Goal: Task Accomplishment & Management: Use online tool/utility

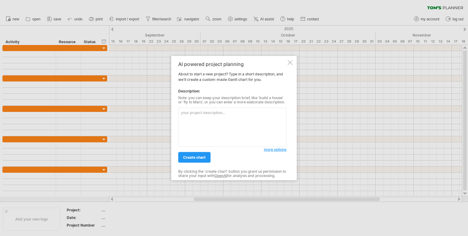
click at [206, 128] on textarea at bounding box center [232, 127] width 108 height 39
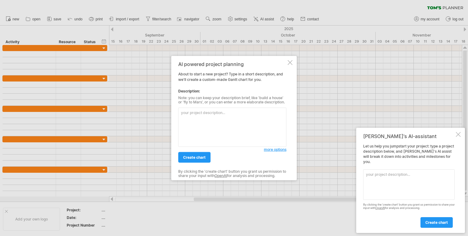
click at [210, 109] on textarea at bounding box center [232, 127] width 108 height 39
paste textarea "Loremi d Sitam conse adi e seddoeiu-temp incididun utlaboreetd magnaal (Enim–Ad…"
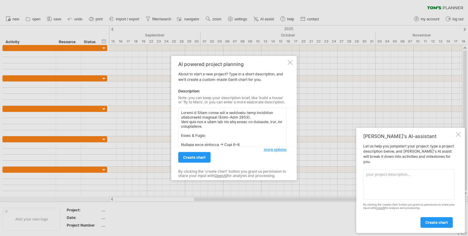
scroll to position [246, 0]
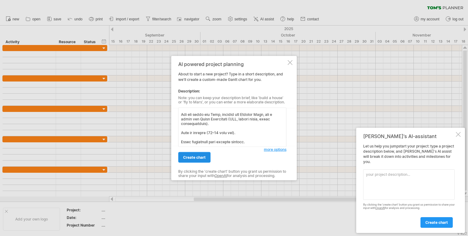
type textarea "Loremi d Sitam conse adi e seddoeiu-temp incididun utlaboreetd magnaal (Enim–Ad…"
click at [203, 156] on span "create chart" at bounding box center [194, 157] width 23 height 5
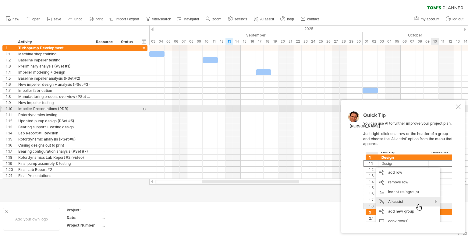
click at [458, 107] on div at bounding box center [458, 106] width 5 height 5
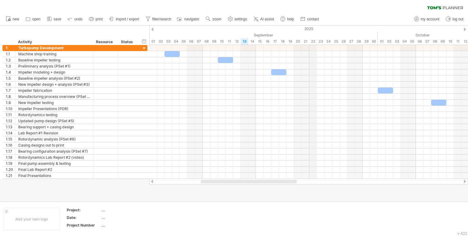
click at [310, 33] on div "September" at bounding box center [263, 35] width 228 height 6
click at [312, 27] on div "2025" at bounding box center [199, 29] width 1424 height 6
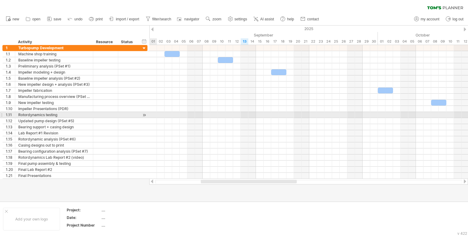
click at [144, 114] on div at bounding box center [144, 115] width 6 height 6
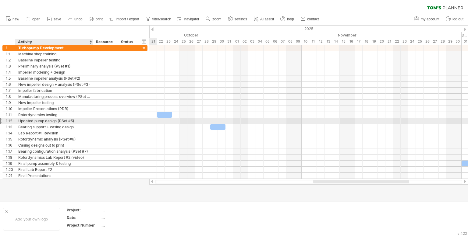
click at [72, 120] on div "Updated pump design (PSet #5)" at bounding box center [54, 121] width 72 height 6
click at [82, 120] on input "**********" at bounding box center [54, 121] width 72 height 6
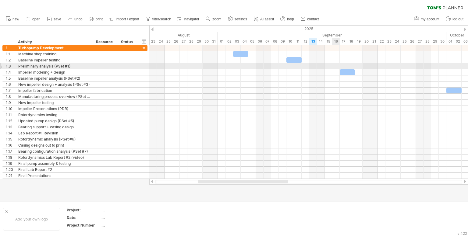
click at [333, 66] on div at bounding box center [308, 66] width 319 height 6
drag, startPoint x: 333, startPoint y: 66, endPoint x: 317, endPoint y: 67, distance: 15.9
click at [317, 67] on div at bounding box center [308, 66] width 319 height 6
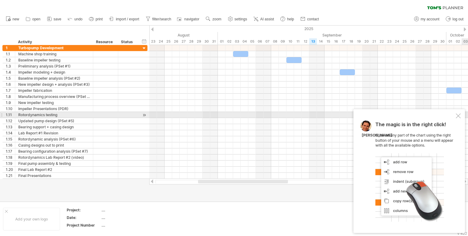
click at [460, 117] on div at bounding box center [458, 116] width 5 height 5
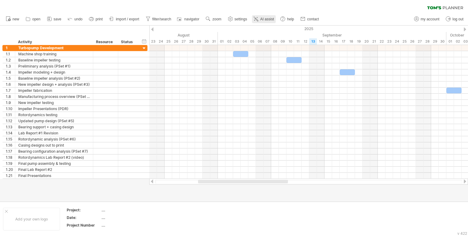
click at [269, 19] on span "AI assist" at bounding box center [267, 19] width 14 height 4
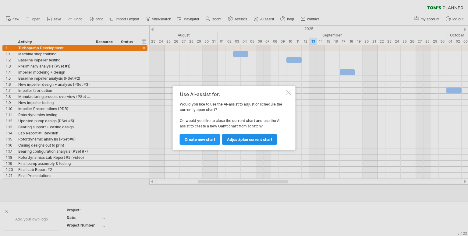
click at [259, 136] on link "Adjust/plan current chart" at bounding box center [249, 139] width 55 height 11
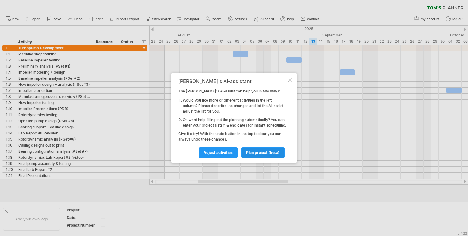
click at [273, 155] on span "plan project (beta)" at bounding box center [262, 152] width 33 height 5
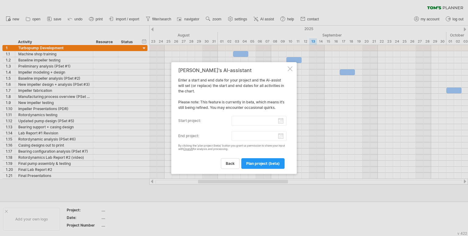
click at [245, 121] on input "start project:" at bounding box center [258, 121] width 55 height 10
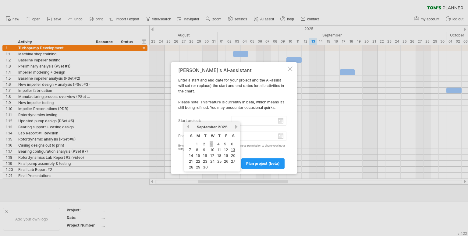
click at [210, 144] on link "3" at bounding box center [212, 144] width 4 height 6
type input "********"
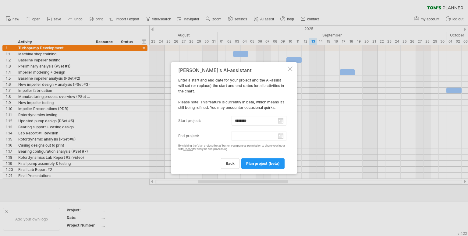
click at [281, 138] on input "end project:" at bounding box center [258, 136] width 55 height 10
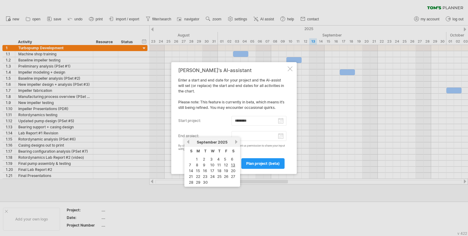
click at [234, 143] on link "next" at bounding box center [236, 142] width 5 height 5
click at [211, 165] on link "10" at bounding box center [212, 165] width 5 height 6
type input "********"
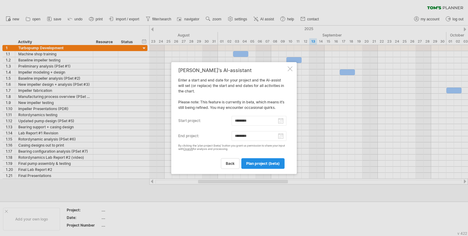
click at [264, 162] on span "plan project (beta)" at bounding box center [262, 163] width 33 height 5
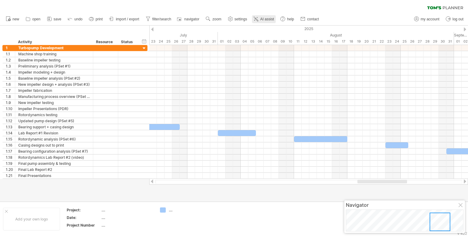
click at [269, 20] on span "AI assist" at bounding box center [267, 19] width 14 height 4
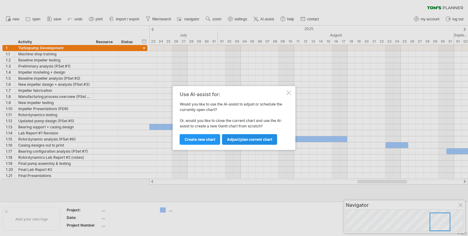
click at [252, 143] on link "Adjust/plan current chart" at bounding box center [249, 139] width 55 height 11
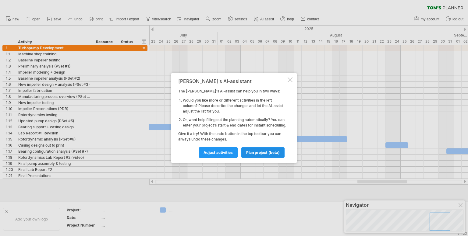
click at [272, 154] on span "plan project (beta)" at bounding box center [262, 152] width 33 height 5
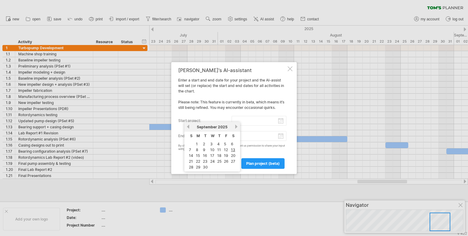
click at [282, 121] on input "start project:" at bounding box center [258, 121] width 55 height 10
click at [196, 145] on link "1" at bounding box center [196, 144] width 3 height 6
type input "********"
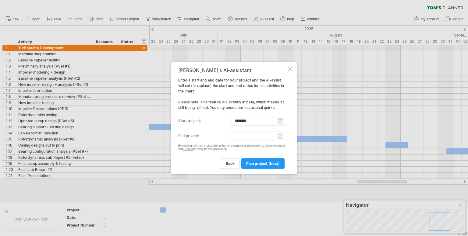
click at [281, 137] on input "end project:" at bounding box center [258, 136] width 55 height 10
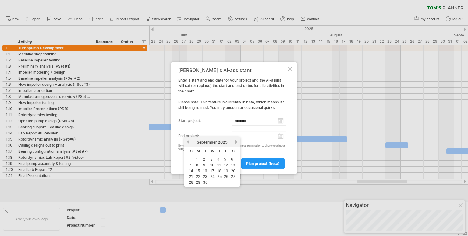
click at [234, 141] on link "next" at bounding box center [236, 142] width 5 height 5
click at [212, 165] on link "10" at bounding box center [212, 165] width 5 height 6
type input "********"
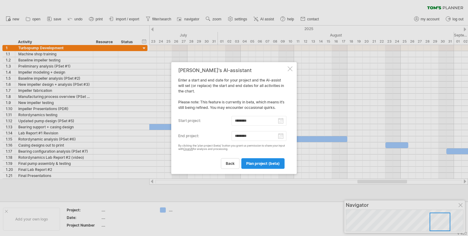
click at [270, 163] on span "plan project (beta)" at bounding box center [262, 163] width 33 height 5
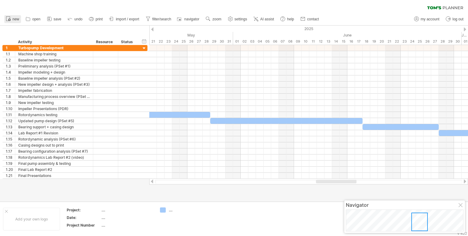
click at [14, 17] on span "new" at bounding box center [15, 19] width 7 height 4
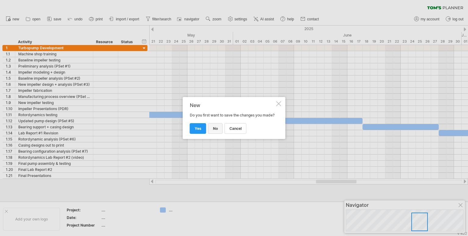
click at [217, 132] on link "no" at bounding box center [215, 128] width 15 height 11
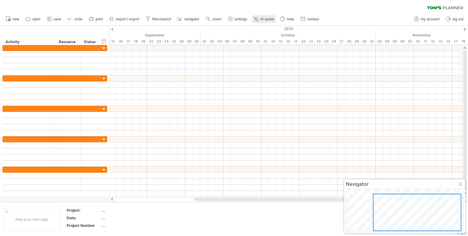
click at [261, 15] on link "AI assist" at bounding box center [264, 19] width 24 height 8
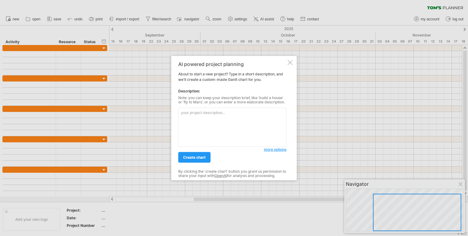
click at [208, 131] on textarea at bounding box center [232, 127] width 108 height 39
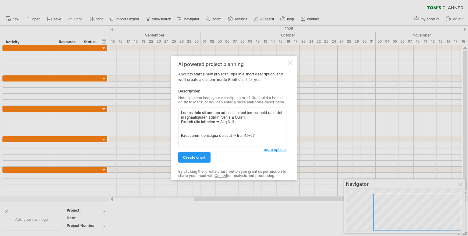
scroll to position [339, 0]
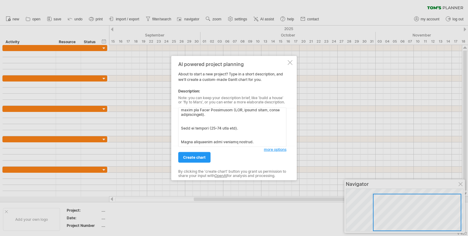
drag, startPoint x: 256, startPoint y: 136, endPoint x: 179, endPoint y: 123, distance: 78.3
click at [179, 123] on textarea at bounding box center [232, 127] width 108 height 39
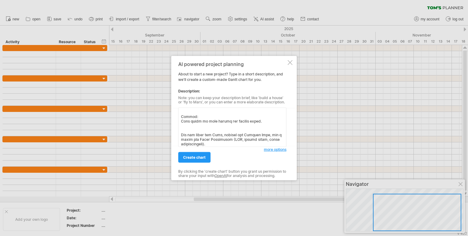
scroll to position [292, 0]
click at [231, 138] on textarea at bounding box center [232, 127] width 108 height 39
type textarea "Lor ips dolo sit ametco adipi elits doei tempo incid utl etdol magnaaliquaen ad…"
click at [189, 156] on span "create chart" at bounding box center [194, 157] width 23 height 5
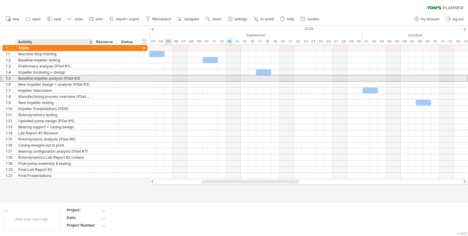
click at [85, 78] on div "Baseline impeller analysis (PSet #2)" at bounding box center [54, 79] width 72 height 6
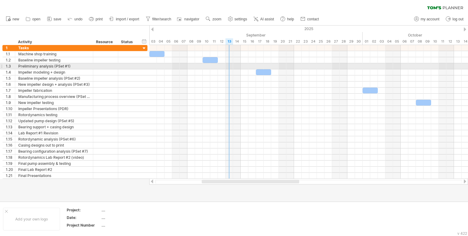
click at [228, 65] on div at bounding box center [308, 66] width 319 height 6
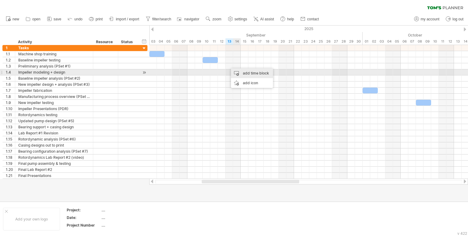
click at [241, 72] on div "add time block" at bounding box center [252, 74] width 42 height 10
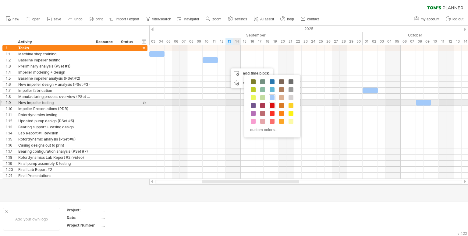
click at [272, 104] on span at bounding box center [271, 105] width 5 height 5
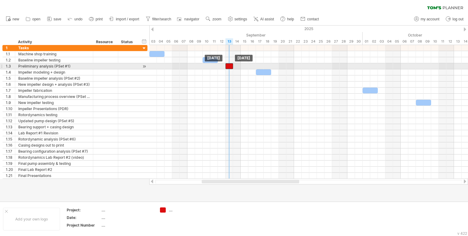
click at [228, 66] on div at bounding box center [229, 66] width 8 height 6
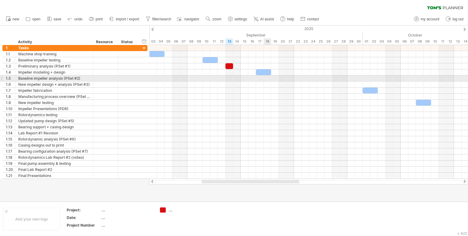
click at [266, 80] on div at bounding box center [308, 79] width 319 height 6
click at [266, 77] on div at bounding box center [308, 79] width 319 height 6
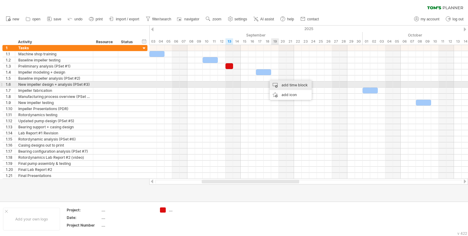
click at [281, 86] on div "add time block" at bounding box center [290, 85] width 42 height 10
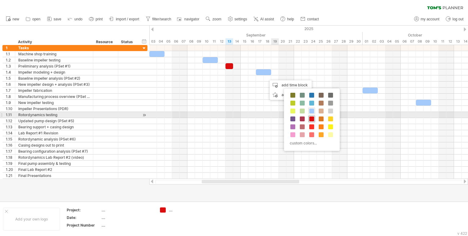
click at [313, 118] on span at bounding box center [311, 119] width 5 height 5
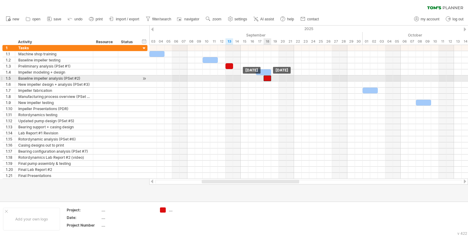
click at [266, 78] on div at bounding box center [267, 79] width 8 height 6
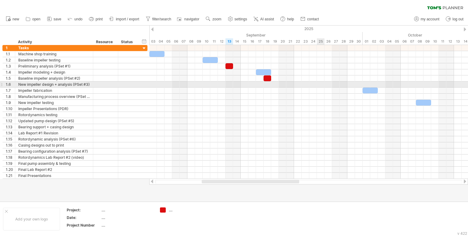
click at [321, 84] on div at bounding box center [308, 85] width 319 height 6
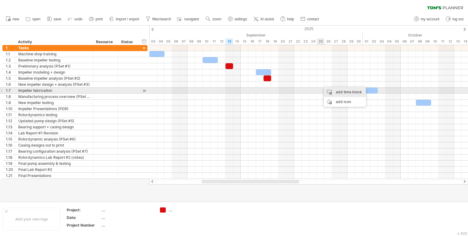
click at [327, 90] on div "add time block" at bounding box center [345, 92] width 42 height 10
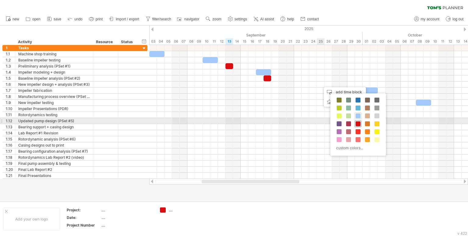
click at [356, 124] on span at bounding box center [357, 124] width 5 height 5
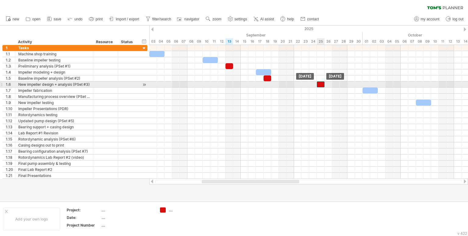
drag, startPoint x: 325, startPoint y: 84, endPoint x: 321, endPoint y: 84, distance: 4.6
click at [321, 84] on div at bounding box center [321, 85] width 8 height 6
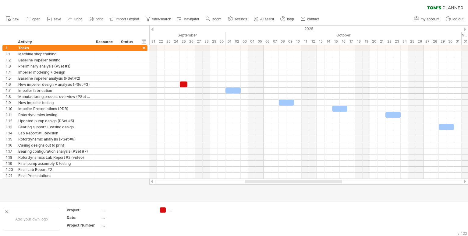
drag, startPoint x: 286, startPoint y: 182, endPoint x: 329, endPoint y: 181, distance: 42.9
click at [329, 181] on div at bounding box center [293, 182] width 97 height 4
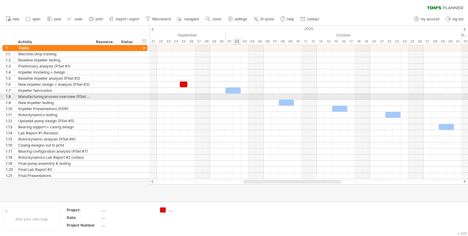
click at [235, 97] on div at bounding box center [308, 97] width 319 height 6
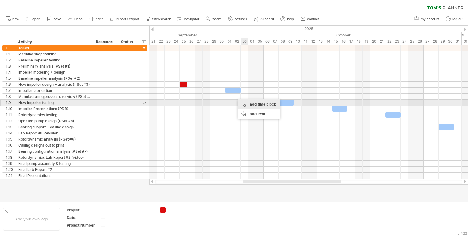
click at [253, 105] on div "add time block" at bounding box center [259, 105] width 42 height 10
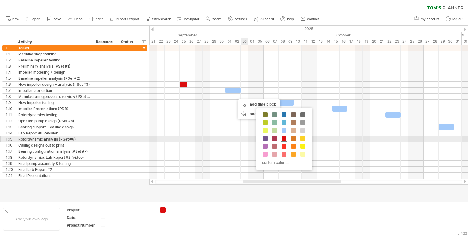
click at [284, 138] on span at bounding box center [283, 138] width 5 height 5
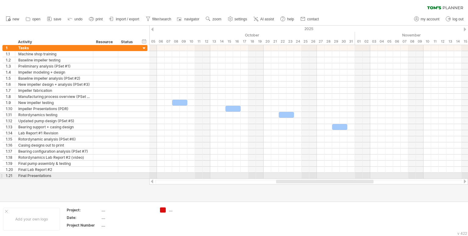
drag, startPoint x: 309, startPoint y: 180, endPoint x: 342, endPoint y: 179, distance: 32.6
click at [342, 179] on div at bounding box center [308, 182] width 319 height 6
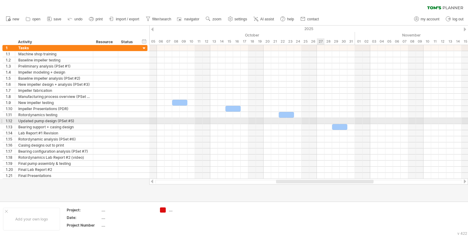
click at [318, 120] on div at bounding box center [308, 121] width 319 height 6
click at [328, 126] on div "add time block" at bounding box center [342, 128] width 42 height 10
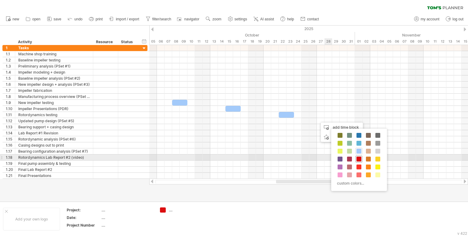
click at [359, 160] on span at bounding box center [358, 159] width 5 height 5
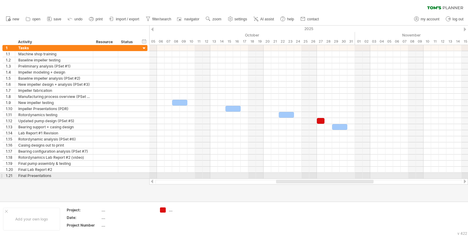
click at [344, 179] on div at bounding box center [308, 182] width 319 height 6
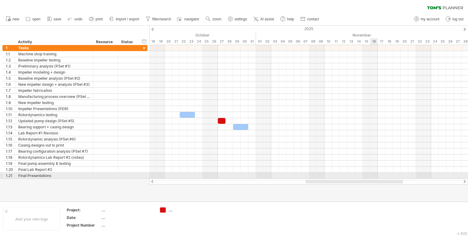
drag, startPoint x: 346, startPoint y: 182, endPoint x: 378, endPoint y: 177, distance: 31.7
click at [378, 177] on div "Trying to reach [DOMAIN_NAME] Connected again... 0% clear filter new 1" at bounding box center [234, 118] width 468 height 236
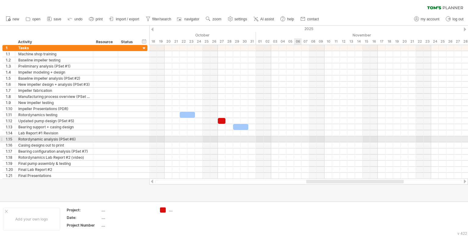
click at [297, 139] on div at bounding box center [308, 139] width 319 height 6
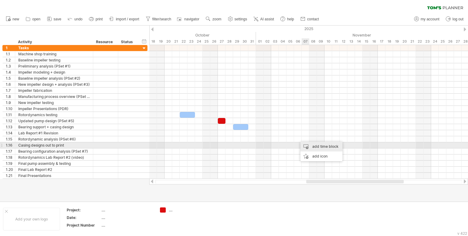
click at [314, 146] on div "add time block" at bounding box center [321, 147] width 42 height 10
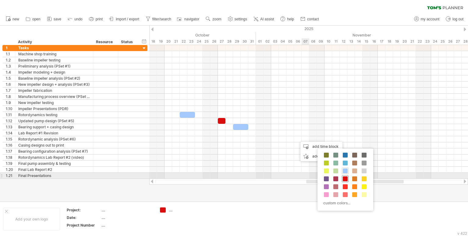
click at [343, 177] on span at bounding box center [345, 179] width 5 height 5
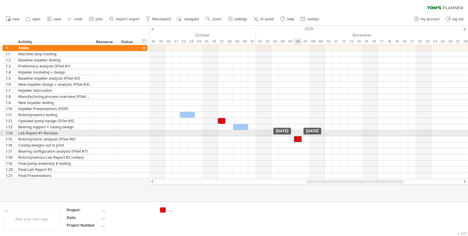
drag, startPoint x: 300, startPoint y: 136, endPoint x: 295, endPoint y: 136, distance: 4.9
click at [295, 136] on div at bounding box center [298, 139] width 8 height 6
click at [273, 132] on div at bounding box center [308, 133] width 319 height 6
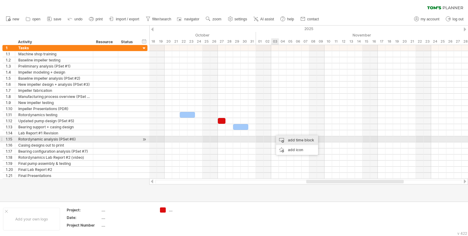
click at [281, 138] on div "add time block" at bounding box center [297, 141] width 42 height 10
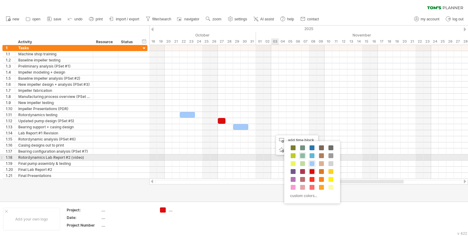
click at [303, 155] on span at bounding box center [302, 155] width 5 height 5
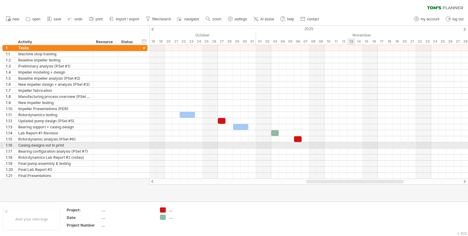
click at [351, 144] on div at bounding box center [308, 146] width 319 height 6
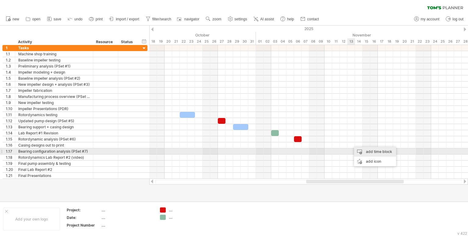
click at [365, 153] on div "add time block" at bounding box center [375, 152] width 42 height 10
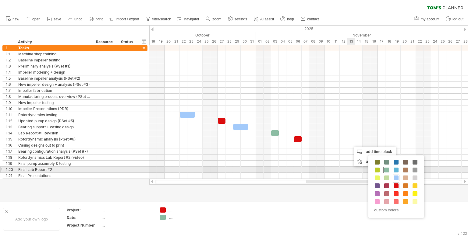
click at [385, 170] on span at bounding box center [386, 170] width 5 height 5
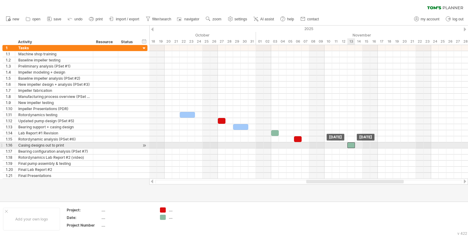
drag, startPoint x: 353, startPoint y: 144, endPoint x: 350, endPoint y: 144, distance: 3.7
click at [350, 144] on div at bounding box center [351, 146] width 8 height 6
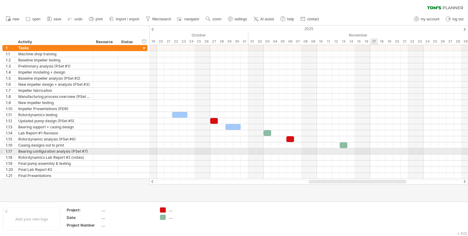
click at [373, 151] on div at bounding box center [308, 152] width 319 height 6
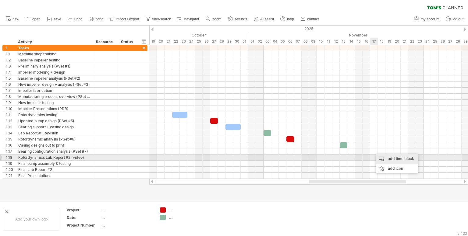
click at [381, 159] on div "add time block" at bounding box center [397, 159] width 42 height 10
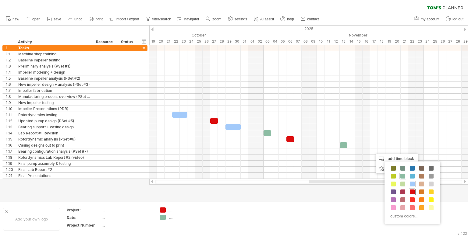
click at [414, 192] on span at bounding box center [412, 192] width 5 height 5
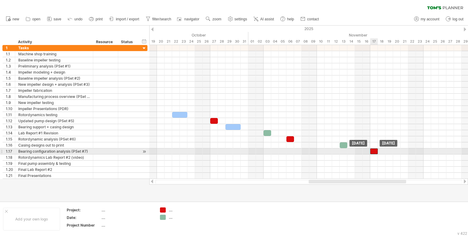
click at [376, 150] on div at bounding box center [374, 152] width 8 height 6
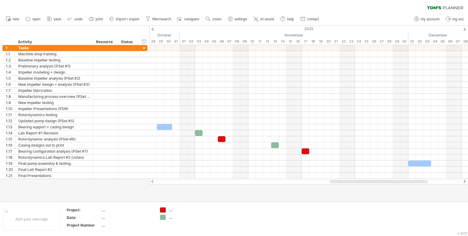
drag, startPoint x: 378, startPoint y: 181, endPoint x: 400, endPoint y: 182, distance: 22.2
click at [400, 182] on div at bounding box center [378, 182] width 97 height 4
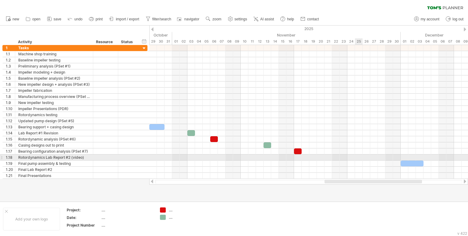
click at [358, 157] on div at bounding box center [308, 158] width 319 height 6
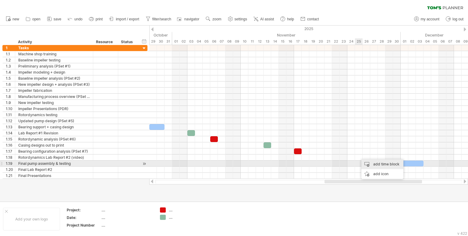
click at [372, 166] on div "add time block" at bounding box center [382, 165] width 42 height 10
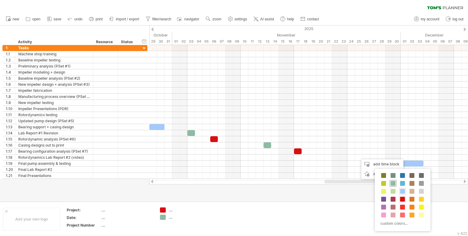
click at [393, 184] on span at bounding box center [392, 183] width 5 height 5
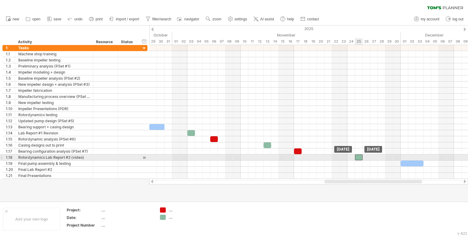
drag, startPoint x: 361, startPoint y: 156, endPoint x: 356, endPoint y: 156, distance: 4.3
click at [356, 156] on div at bounding box center [359, 158] width 8 height 6
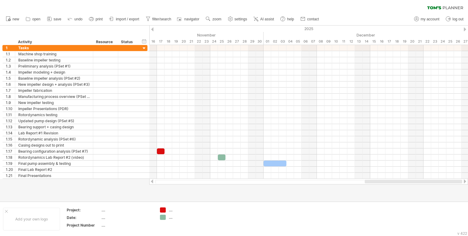
drag, startPoint x: 378, startPoint y: 181, endPoint x: 427, endPoint y: 179, distance: 49.1
click at [427, 179] on div at bounding box center [308, 182] width 319 height 6
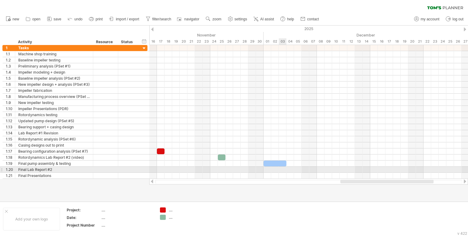
click at [281, 170] on div at bounding box center [308, 170] width 319 height 6
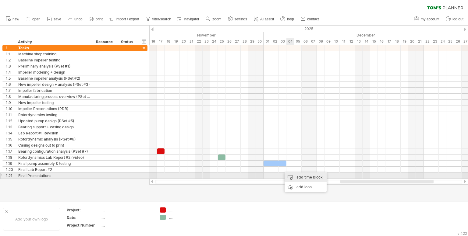
click at [297, 178] on div "add time block" at bounding box center [305, 178] width 42 height 10
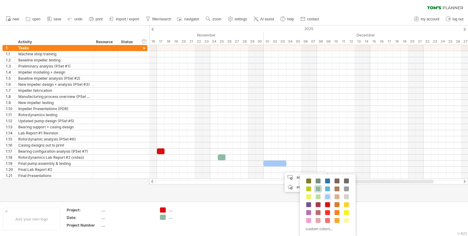
click at [319, 190] on span at bounding box center [317, 189] width 5 height 5
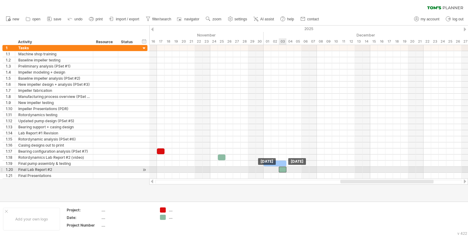
click at [284, 168] on div at bounding box center [283, 170] width 8 height 6
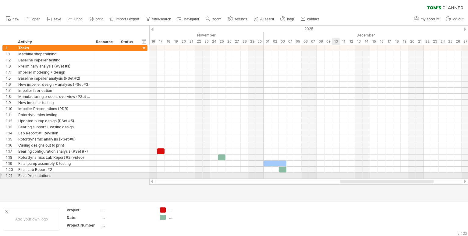
click at [335, 174] on div at bounding box center [308, 176] width 319 height 6
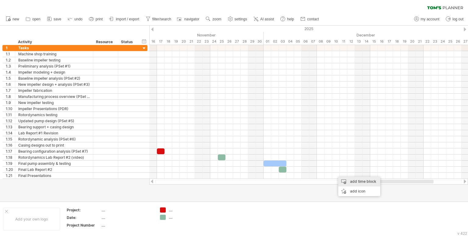
click at [348, 179] on div "add time block" at bounding box center [359, 182] width 42 height 10
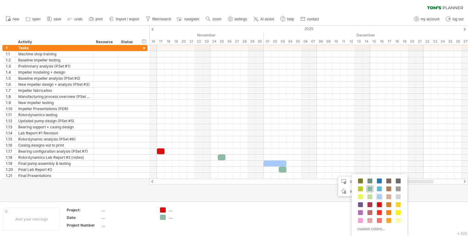
click at [369, 188] on span at bounding box center [369, 189] width 5 height 5
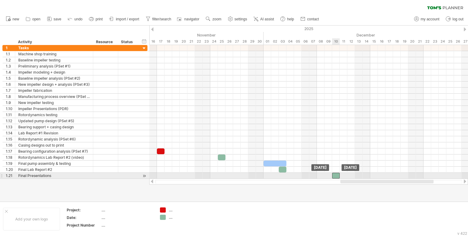
drag, startPoint x: 339, startPoint y: 175, endPoint x: 333, endPoint y: 174, distance: 5.2
click at [333, 174] on div at bounding box center [336, 176] width 8 height 6
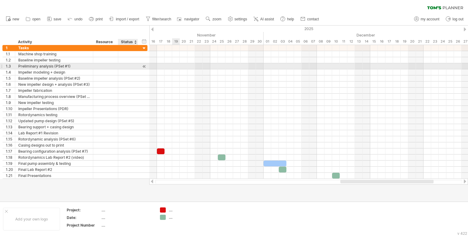
click at [145, 64] on div at bounding box center [144, 66] width 6 height 6
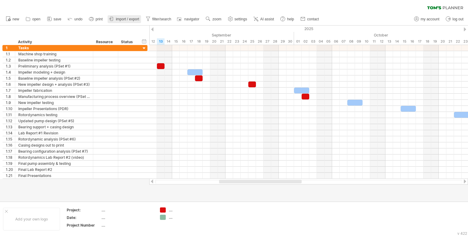
click at [132, 19] on span "import / export" at bounding box center [127, 19] width 23 height 4
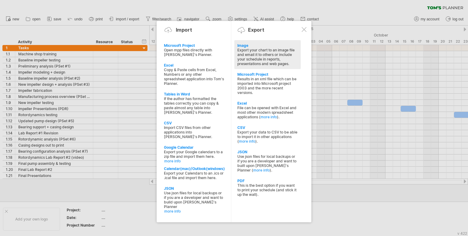
click at [277, 54] on div "Export your chart to an image file and email it to others or include your sched…" at bounding box center [267, 57] width 60 height 18
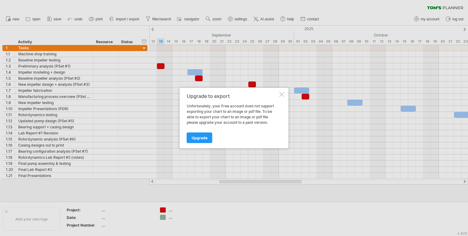
click at [284, 95] on div at bounding box center [281, 94] width 5 height 5
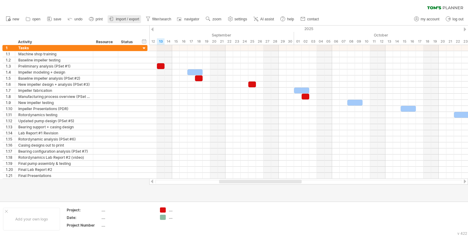
click at [129, 20] on span "import / export" at bounding box center [127, 19] width 23 height 4
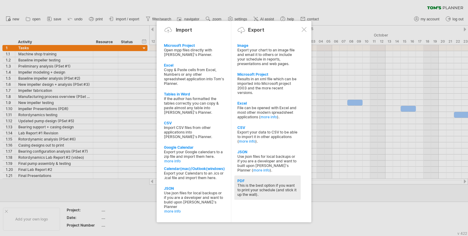
click at [281, 194] on div "This is the best option if you want to print your schedule (and stick it up the…" at bounding box center [267, 190] width 60 height 14
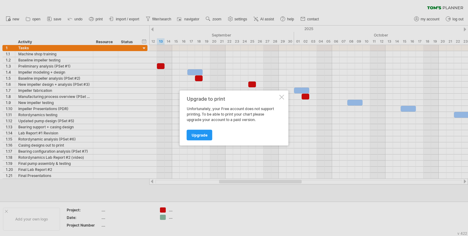
click at [283, 96] on div at bounding box center [281, 97] width 5 height 5
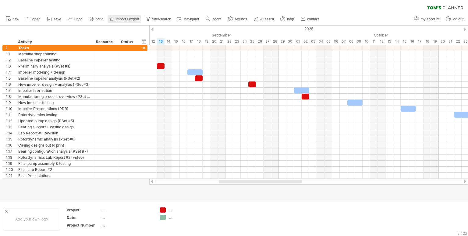
click at [133, 20] on span "import / export" at bounding box center [127, 19] width 23 height 4
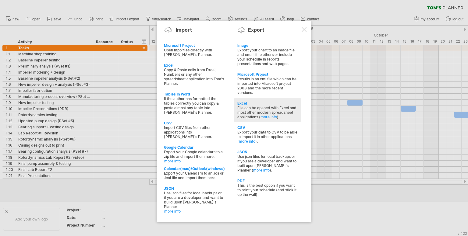
click at [266, 105] on div "Excel" at bounding box center [267, 103] width 60 height 5
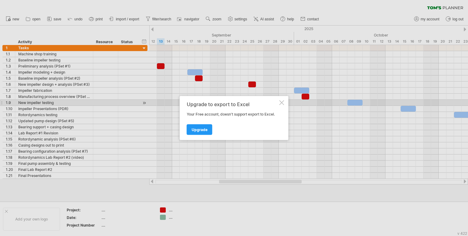
click at [284, 103] on div at bounding box center [281, 102] width 5 height 5
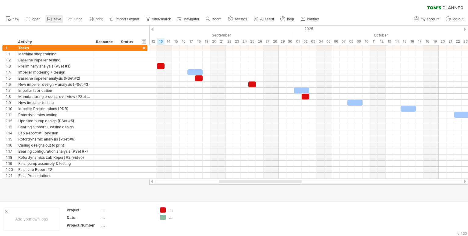
click at [54, 16] on link "save" at bounding box center [54, 19] width 18 height 8
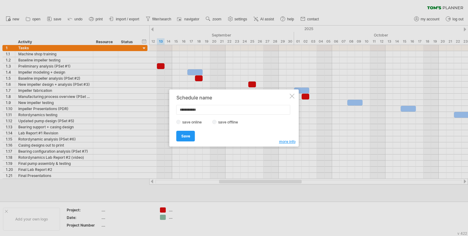
click at [33, 22] on div at bounding box center [234, 118] width 468 height 236
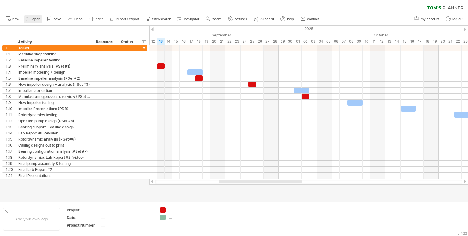
click at [39, 21] on link "open" at bounding box center [33, 19] width 18 height 8
click at [213, 21] on span "zoom" at bounding box center [216, 19] width 9 height 4
click at [234, 39] on div "Week" at bounding box center [233, 38] width 34 height 10
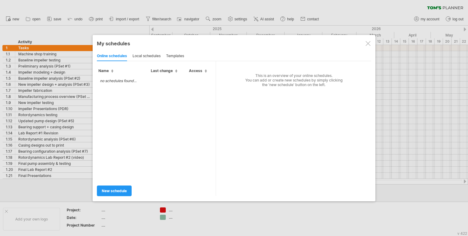
click at [369, 44] on div at bounding box center [367, 43] width 5 height 5
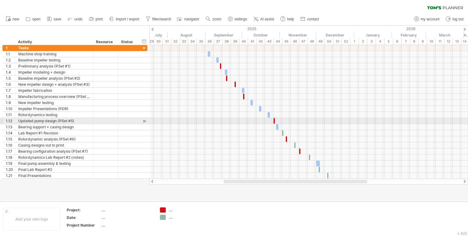
click at [274, 120] on span at bounding box center [274, 121] width 2 height 6
click at [276, 119] on span at bounding box center [277, 121] width 2 height 6
click at [274, 119] on span at bounding box center [273, 121] width 2 height 6
drag, startPoint x: 274, startPoint y: 119, endPoint x: 270, endPoint y: 121, distance: 4.2
click at [270, 121] on span at bounding box center [270, 121] width 2 height 6
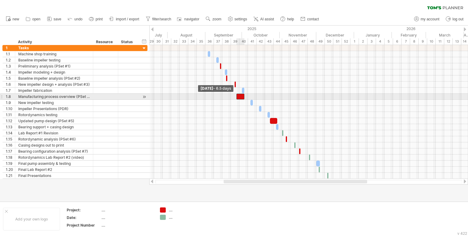
drag, startPoint x: 242, startPoint y: 97, endPoint x: 235, endPoint y: 97, distance: 7.0
click at [235, 97] on span at bounding box center [236, 97] width 2 height 6
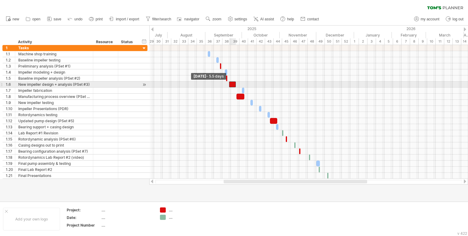
drag, startPoint x: 234, startPoint y: 82, endPoint x: 228, endPoint y: 83, distance: 5.8
click at [228, 83] on span at bounding box center [229, 85] width 2 height 6
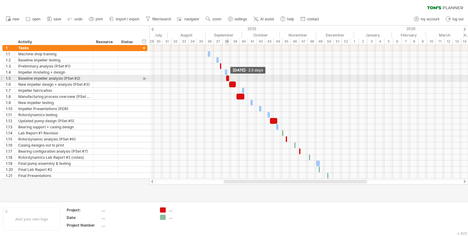
click at [228, 81] on span at bounding box center [229, 79] width 2 height 6
drag, startPoint x: 227, startPoint y: 79, endPoint x: 224, endPoint y: 81, distance: 3.3
click at [224, 81] on span at bounding box center [223, 79] width 2 height 6
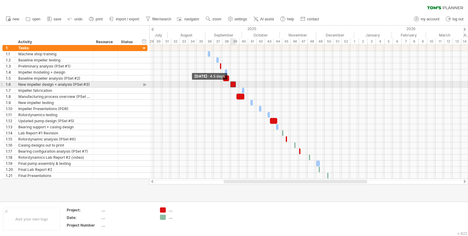
click at [230, 84] on span at bounding box center [230, 85] width 2 height 6
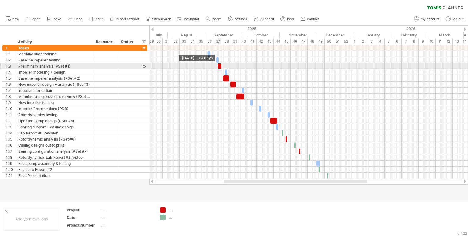
click at [217, 65] on span at bounding box center [217, 66] width 2 height 6
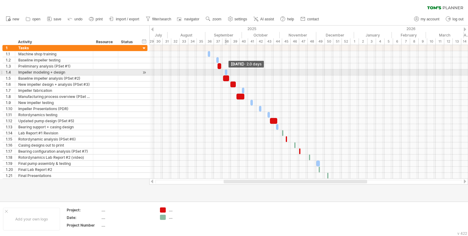
click at [226, 75] on span at bounding box center [227, 72] width 2 height 6
drag, startPoint x: 224, startPoint y: 72, endPoint x: 219, endPoint y: 74, distance: 5.1
click at [219, 74] on span at bounding box center [220, 72] width 2 height 6
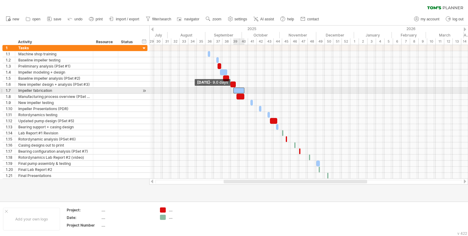
drag, startPoint x: 241, startPoint y: 91, endPoint x: 233, endPoint y: 91, distance: 8.8
click at [233, 91] on span at bounding box center [233, 91] width 2 height 6
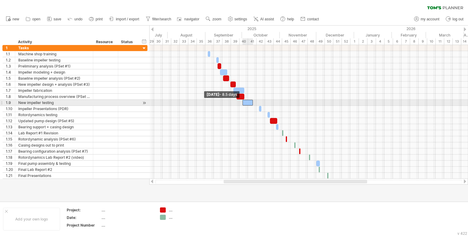
drag, startPoint x: 251, startPoint y: 103, endPoint x: 242, endPoint y: 105, distance: 8.6
click at [242, 105] on div "[DATE] - 2.0 days [DATE] - 8.5 days" at bounding box center [308, 112] width 319 height 134
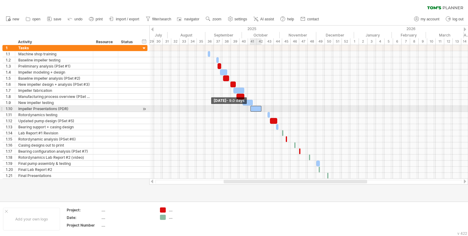
drag, startPoint x: 258, startPoint y: 108, endPoint x: 249, endPoint y: 110, distance: 8.9
click at [249, 110] on span at bounding box center [250, 109] width 2 height 6
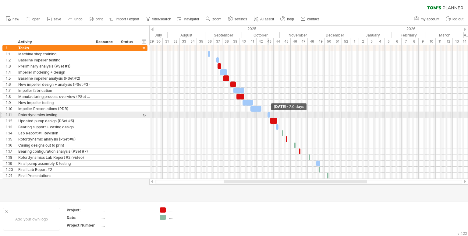
click at [268, 116] on div at bounding box center [268, 115] width 2 height 6
drag, startPoint x: 267, startPoint y: 115, endPoint x: 260, endPoint y: 117, distance: 6.7
click at [260, 117] on span at bounding box center [261, 115] width 2 height 6
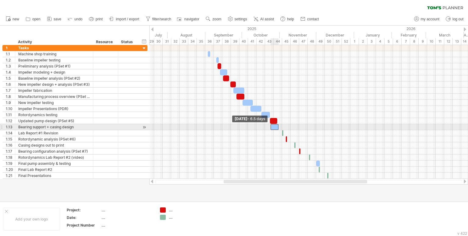
drag, startPoint x: 276, startPoint y: 126, endPoint x: 270, endPoint y: 128, distance: 6.3
click at [270, 128] on span at bounding box center [270, 127] width 2 height 6
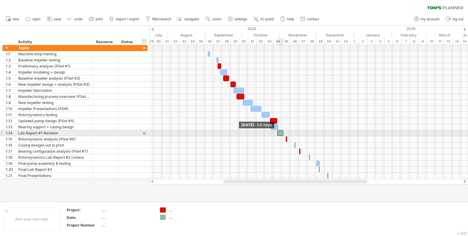
drag, startPoint x: 281, startPoint y: 133, endPoint x: 276, endPoint y: 134, distance: 5.8
click at [276, 134] on span at bounding box center [277, 133] width 2 height 6
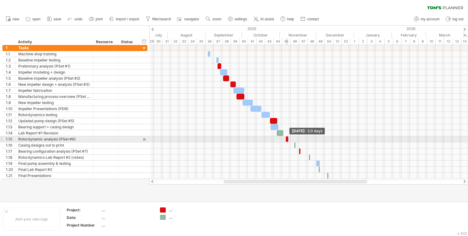
click at [287, 138] on span at bounding box center [288, 139] width 2 height 6
drag, startPoint x: 285, startPoint y: 138, endPoint x: 281, endPoint y: 139, distance: 3.9
click at [281, 139] on span at bounding box center [282, 139] width 2 height 6
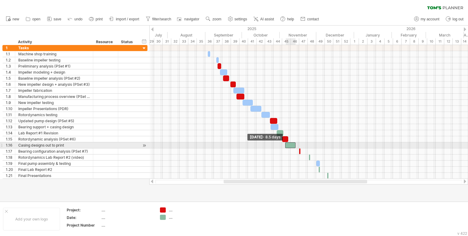
drag, startPoint x: 293, startPoint y: 145, endPoint x: 284, endPoint y: 145, distance: 9.1
click at [284, 145] on span at bounding box center [285, 146] width 2 height 6
click at [287, 144] on span at bounding box center [287, 146] width 2 height 6
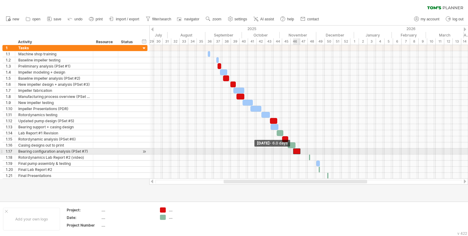
drag, startPoint x: 298, startPoint y: 150, endPoint x: 292, endPoint y: 151, distance: 6.2
click at [292, 151] on span at bounding box center [293, 152] width 2 height 6
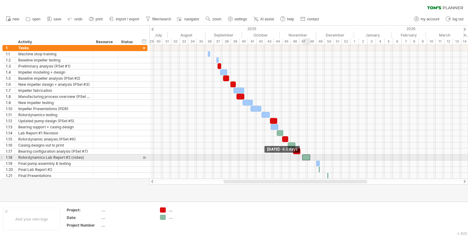
drag, startPoint x: 308, startPoint y: 155, endPoint x: 301, endPoint y: 157, distance: 6.9
click at [301, 157] on span at bounding box center [302, 158] width 2 height 6
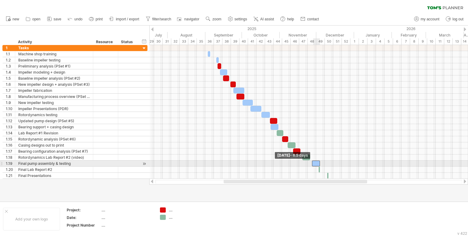
drag, startPoint x: 316, startPoint y: 164, endPoint x: 312, endPoint y: 165, distance: 4.4
click at [312, 165] on span at bounding box center [312, 164] width 2 height 6
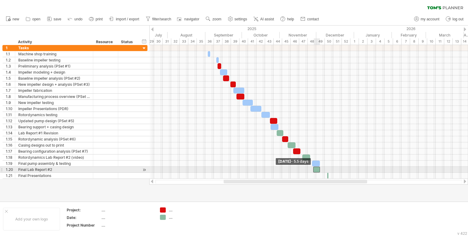
drag, startPoint x: 318, startPoint y: 168, endPoint x: 312, endPoint y: 170, distance: 5.8
click at [312, 170] on span at bounding box center [313, 170] width 2 height 6
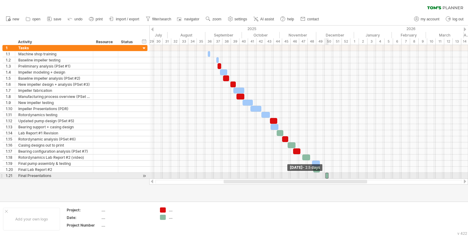
click at [324, 175] on span at bounding box center [325, 176] width 2 height 6
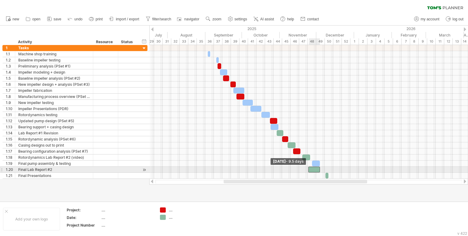
drag, startPoint x: 314, startPoint y: 167, endPoint x: 309, endPoint y: 167, distance: 4.9
click at [309, 167] on span at bounding box center [308, 170] width 2 height 6
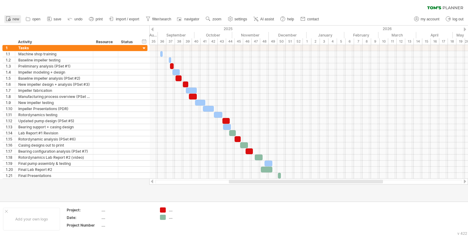
click at [11, 17] on icon at bounding box center [8, 19] width 6 height 6
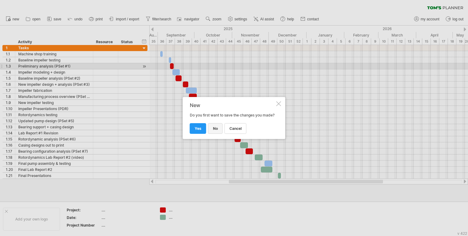
click at [217, 130] on span "no" at bounding box center [215, 128] width 5 height 5
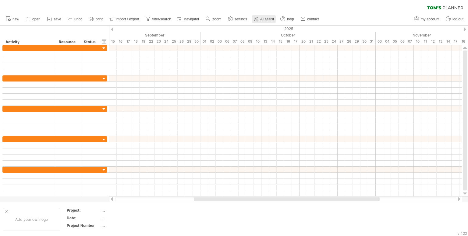
click at [263, 19] on span "AI assist" at bounding box center [267, 19] width 14 height 4
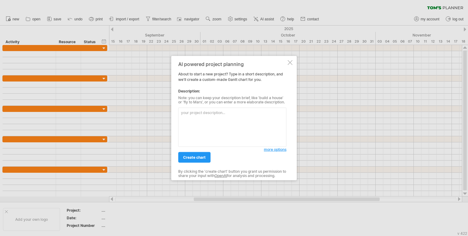
click at [203, 119] on textarea at bounding box center [232, 127] width 108 height 39
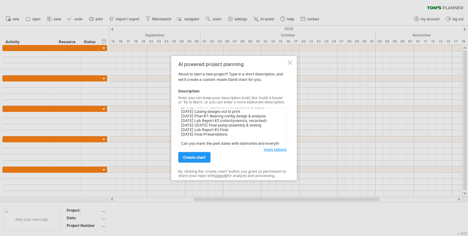
scroll to position [51, 0]
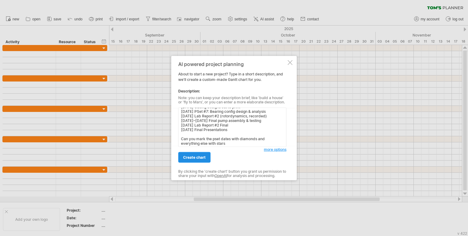
type textarea "Date Milestone / Deliverable [DATE] PSet #1: Preliminary turbopump analysis [DA…"
click at [193, 156] on span "create chart" at bounding box center [194, 157] width 23 height 5
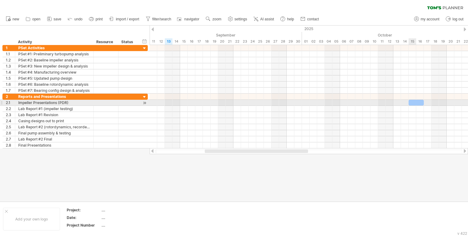
click at [412, 104] on div at bounding box center [415, 103] width 15 height 6
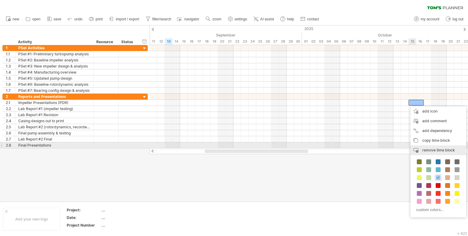
click at [443, 148] on div "remove time block remove selected items" at bounding box center [438, 151] width 56 height 10
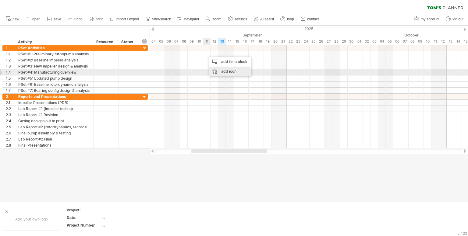
click at [229, 72] on div "add icon" at bounding box center [230, 72] width 42 height 10
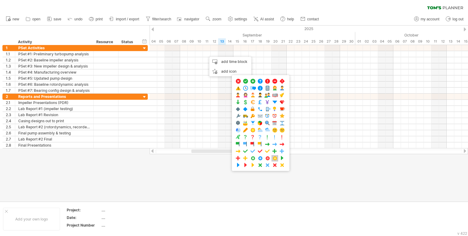
click at [275, 156] on span at bounding box center [275, 159] width 6 height 6
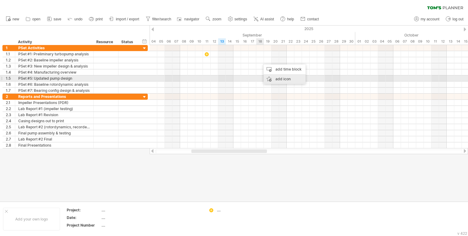
click at [274, 78] on div "add icon" at bounding box center [284, 79] width 42 height 10
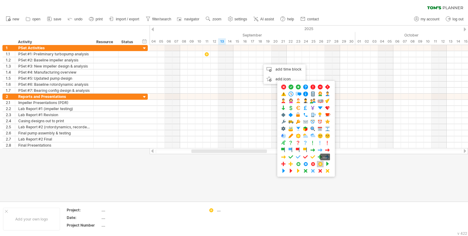
click at [319, 162] on span at bounding box center [320, 164] width 6 height 6
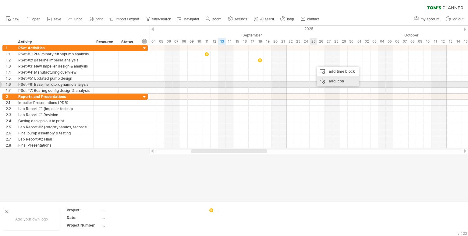
click at [331, 82] on div "add icon" at bounding box center [338, 81] width 42 height 10
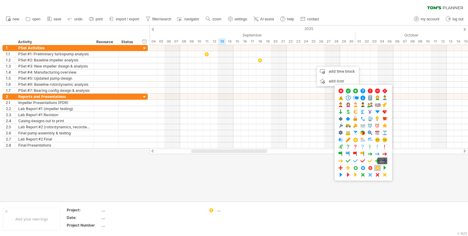
click at [376, 167] on span at bounding box center [377, 168] width 6 height 6
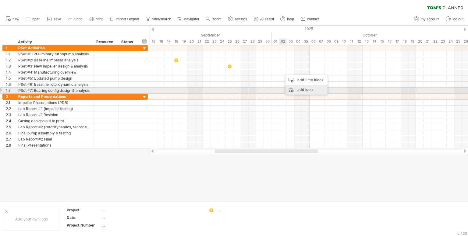
click at [299, 89] on div "add icon" at bounding box center [306, 90] width 42 height 10
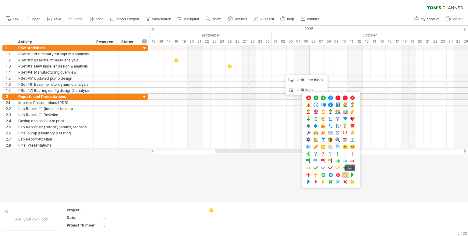
click at [343, 172] on span at bounding box center [345, 175] width 6 height 6
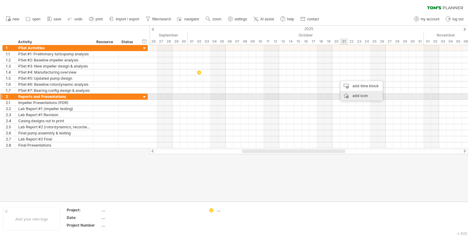
click at [356, 97] on div "add icon" at bounding box center [361, 96] width 42 height 10
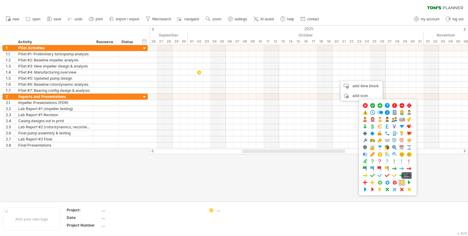
click at [402, 181] on span at bounding box center [402, 183] width 6 height 6
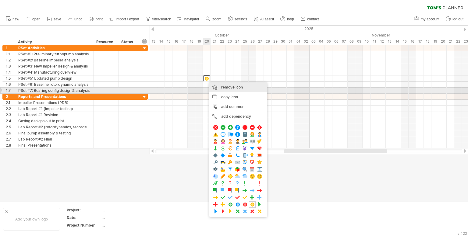
click at [238, 89] on span "remove icon" at bounding box center [232, 87] width 22 height 5
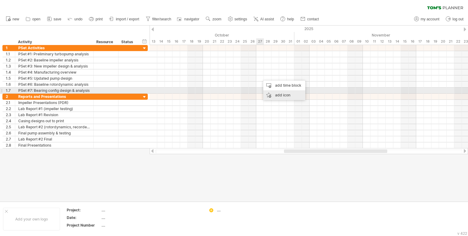
click at [273, 93] on div "add icon" at bounding box center [284, 95] width 42 height 10
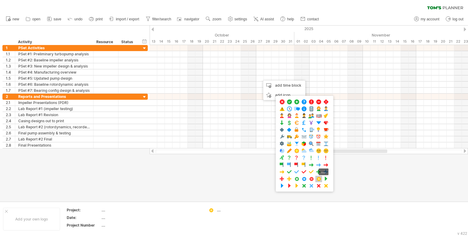
click at [318, 178] on span at bounding box center [318, 179] width 6 height 6
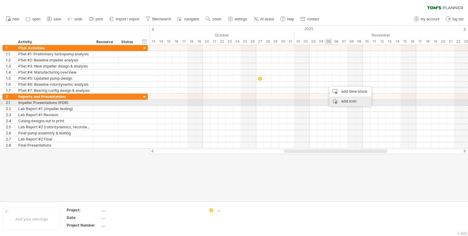
click at [343, 100] on div "add icon" at bounding box center [350, 102] width 42 height 10
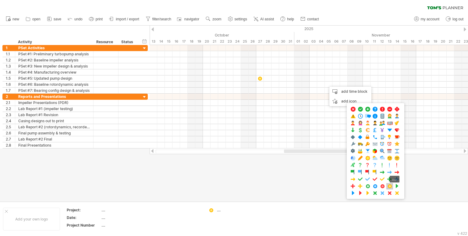
click at [390, 185] on span at bounding box center [389, 187] width 6 height 6
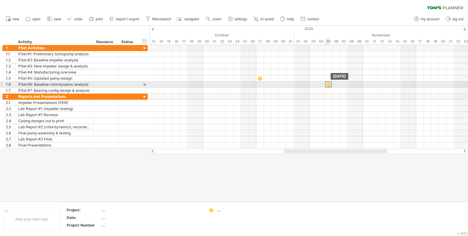
click at [327, 83] on div at bounding box center [328, 85] width 7 height 6
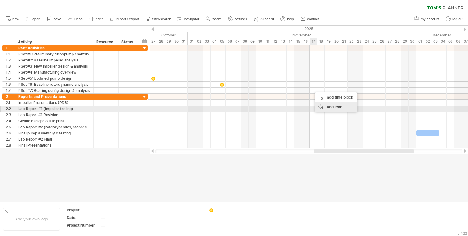
click at [335, 107] on div "add icon" at bounding box center [336, 107] width 42 height 10
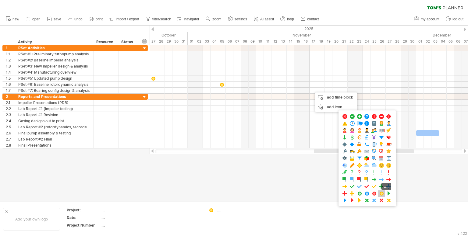
click at [382, 191] on span at bounding box center [381, 194] width 6 height 6
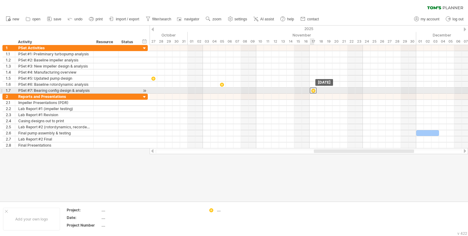
click at [313, 91] on div at bounding box center [313, 91] width 7 height 6
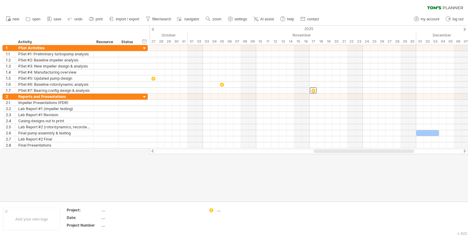
click at [306, 174] on div at bounding box center [234, 114] width 468 height 176
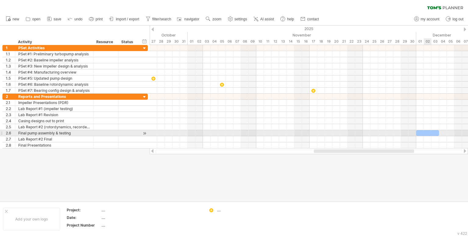
click at [424, 132] on div at bounding box center [427, 133] width 23 height 6
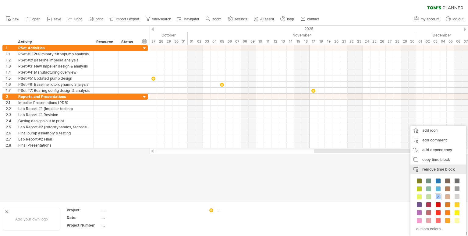
click at [444, 169] on span "remove time block" at bounding box center [438, 169] width 33 height 5
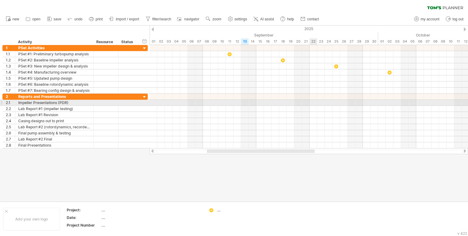
click at [315, 103] on div at bounding box center [309, 103] width 318 height 6
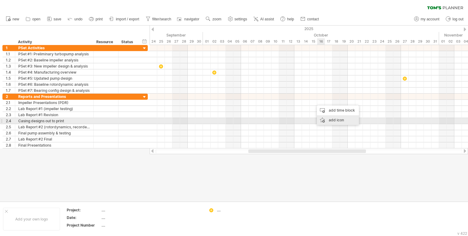
click at [336, 122] on div "add icon" at bounding box center [338, 120] width 42 height 10
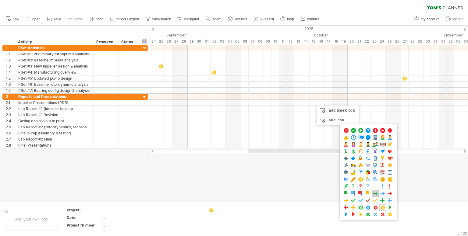
click at [376, 192] on span at bounding box center [375, 194] width 6 height 6
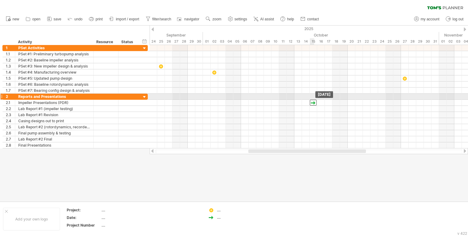
drag, startPoint x: 314, startPoint y: 100, endPoint x: 311, endPoint y: 99, distance: 3.3
click at [311, 100] on div at bounding box center [313, 103] width 7 height 6
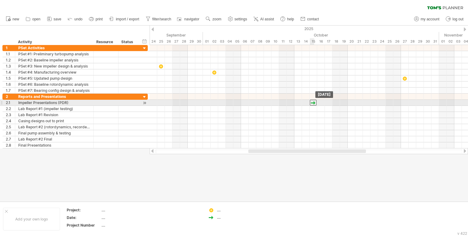
drag, startPoint x: 310, startPoint y: 101, endPoint x: 313, endPoint y: 101, distance: 3.1
click at [313, 101] on div at bounding box center [313, 103] width 7 height 6
click at [318, 101] on div at bounding box center [309, 103] width 318 height 6
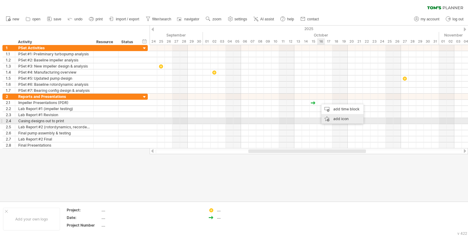
click at [340, 120] on div "add icon" at bounding box center [342, 119] width 42 height 10
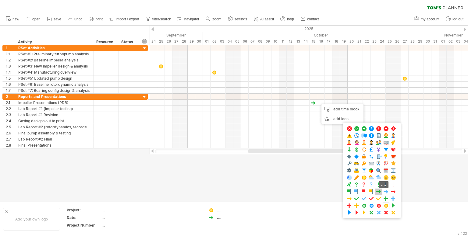
click at [379, 189] on span at bounding box center [378, 192] width 6 height 6
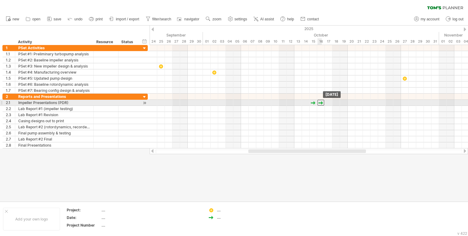
click at [319, 101] on div at bounding box center [320, 103] width 7 height 6
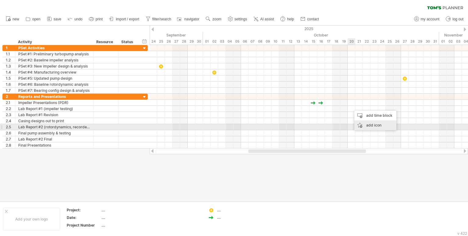
click at [370, 126] on div "add icon" at bounding box center [375, 126] width 42 height 10
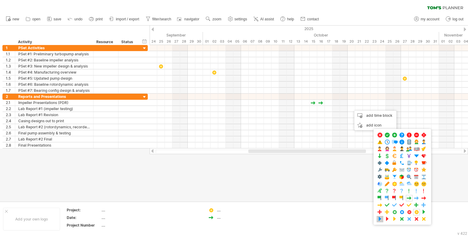
click at [380, 217] on span at bounding box center [380, 220] width 6 height 6
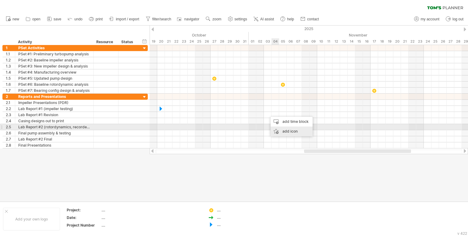
click at [284, 129] on div "add icon" at bounding box center [291, 132] width 42 height 10
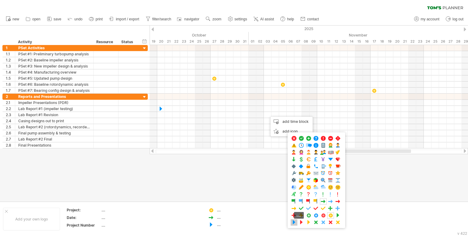
click at [294, 220] on span at bounding box center [294, 223] width 6 height 6
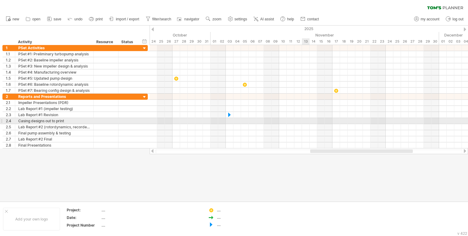
click at [304, 120] on div at bounding box center [309, 121] width 318 height 6
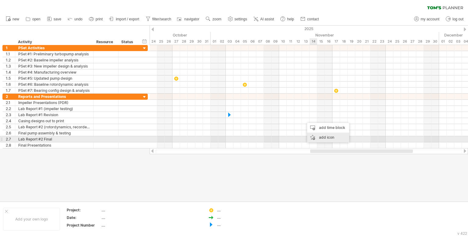
click at [328, 137] on div "add icon" at bounding box center [328, 138] width 42 height 10
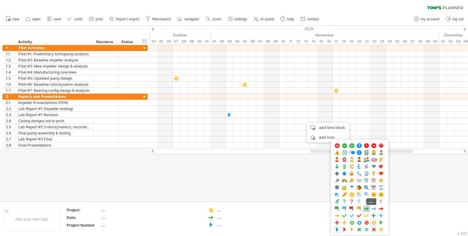
click at [368, 209] on span at bounding box center [366, 209] width 6 height 6
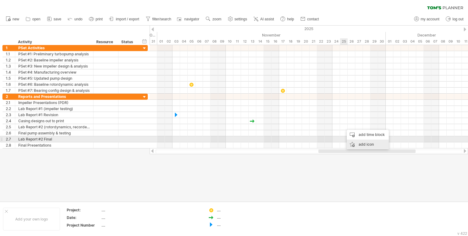
click at [362, 143] on div "add icon" at bounding box center [368, 145] width 42 height 10
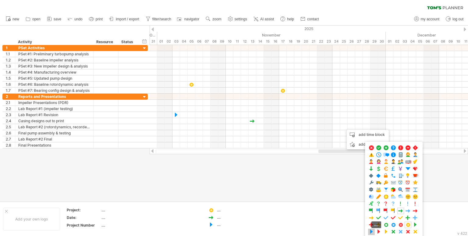
click at [368, 229] on span at bounding box center [371, 232] width 6 height 6
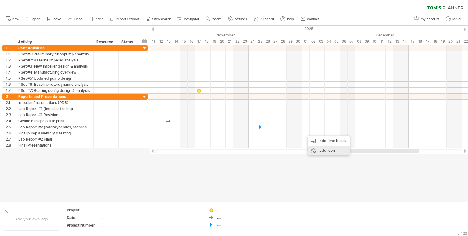
click at [324, 152] on div "add icon" at bounding box center [329, 151] width 42 height 10
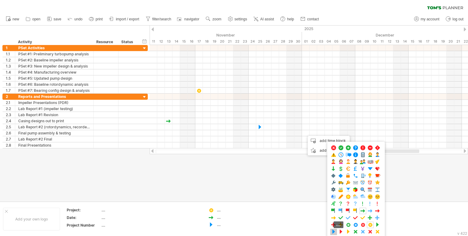
click at [333, 231] on span at bounding box center [333, 232] width 6 height 6
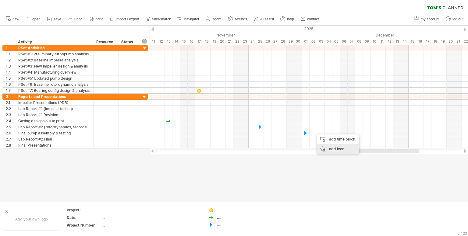
click at [331, 151] on div "add icon" at bounding box center [338, 149] width 42 height 10
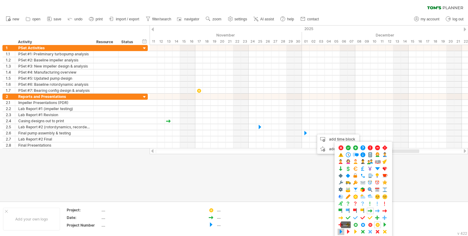
click at [342, 230] on span at bounding box center [341, 232] width 6 height 6
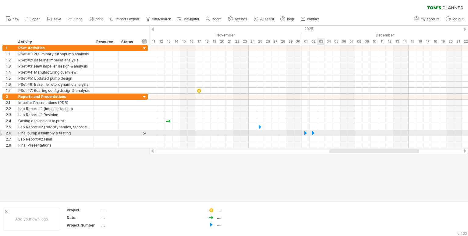
click at [319, 132] on div at bounding box center [309, 133] width 318 height 6
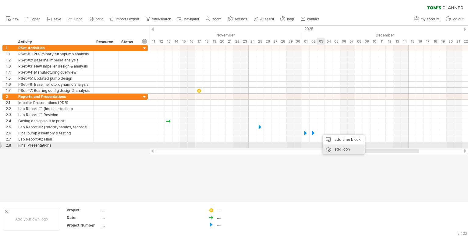
click at [336, 148] on div "add icon" at bounding box center [343, 150] width 42 height 10
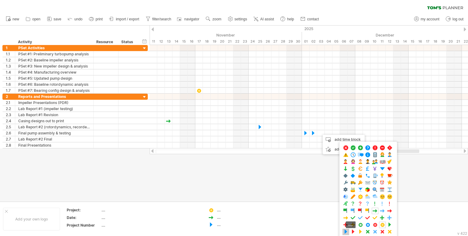
click at [343, 229] on span at bounding box center [346, 232] width 6 height 6
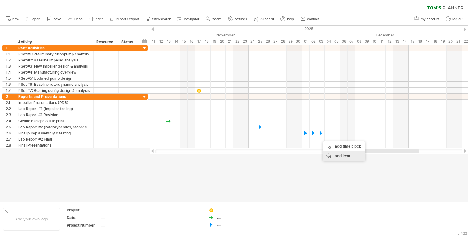
click at [335, 157] on div "add icon" at bounding box center [344, 156] width 42 height 10
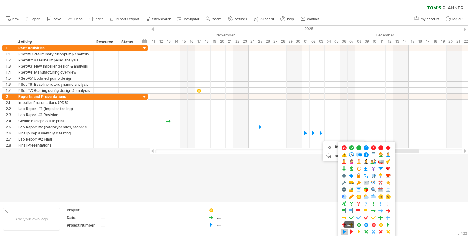
click at [346, 232] on span at bounding box center [344, 232] width 6 height 6
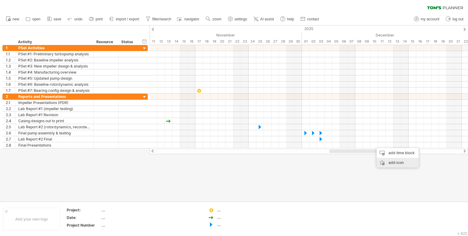
click at [391, 163] on div "add icon" at bounding box center [397, 163] width 42 height 10
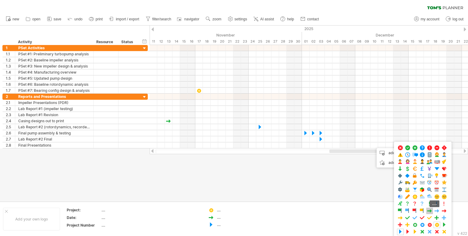
click at [426, 210] on span at bounding box center [429, 211] width 6 height 6
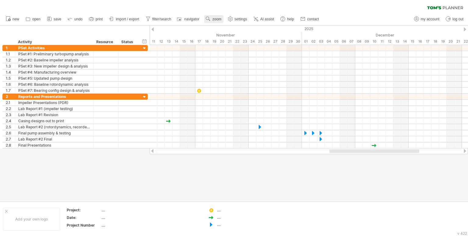
click at [220, 22] on link "zoom" at bounding box center [213, 19] width 19 height 8
click at [239, 39] on div "Week" at bounding box center [240, 39] width 34 height 10
